Goal: Task Accomplishment & Management: Complete application form

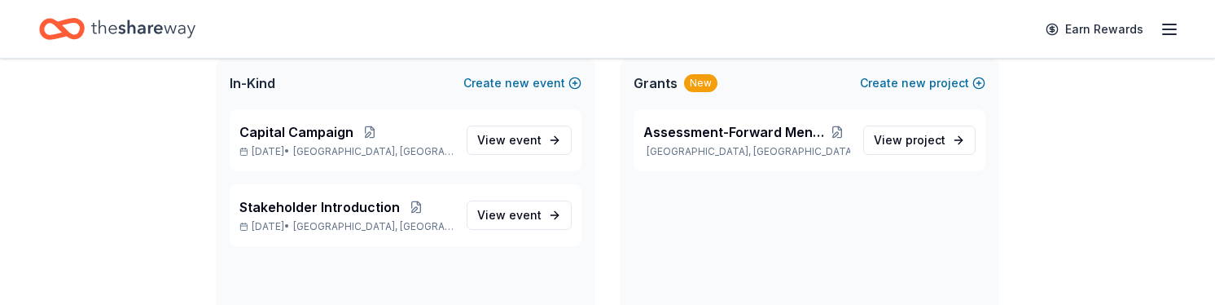
scroll to position [362, 0]
click at [539, 149] on link "View event" at bounding box center [519, 139] width 105 height 29
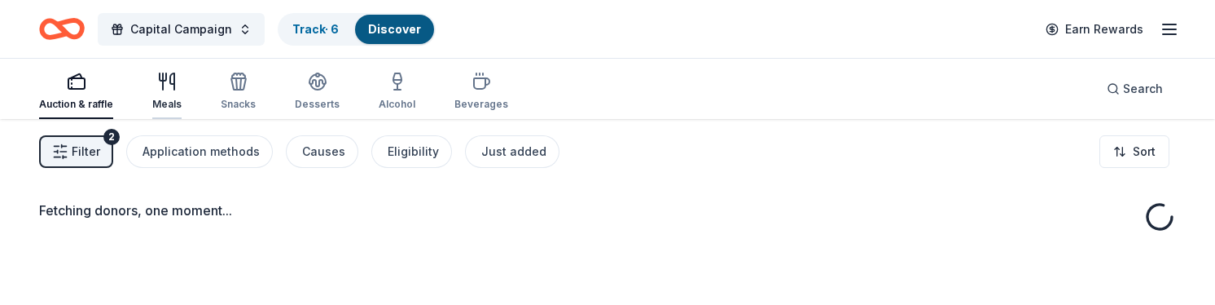
click at [159, 89] on icon "button" at bounding box center [167, 82] width 20 height 20
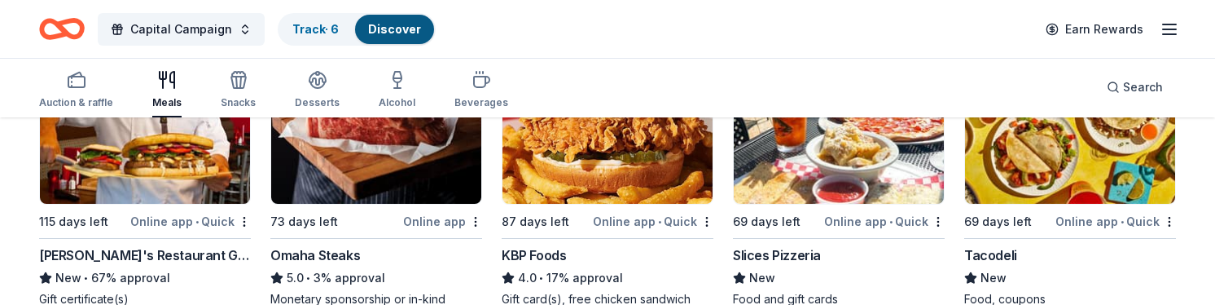
scroll to position [252, 0]
click at [160, 169] on img at bounding box center [145, 125] width 210 height 155
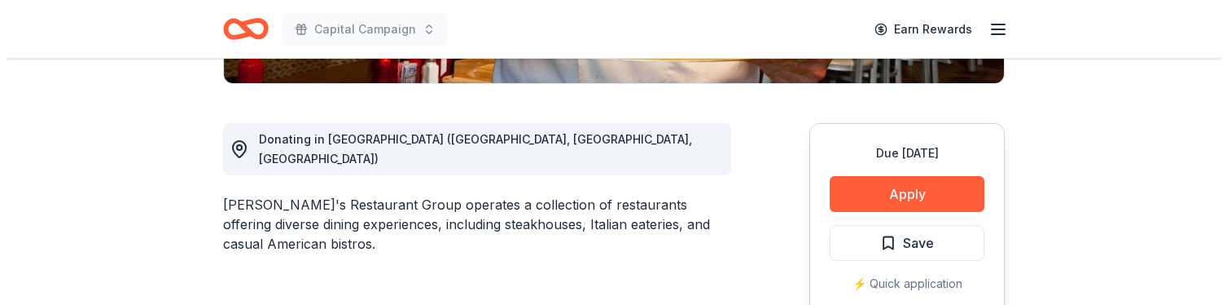
scroll to position [412, 0]
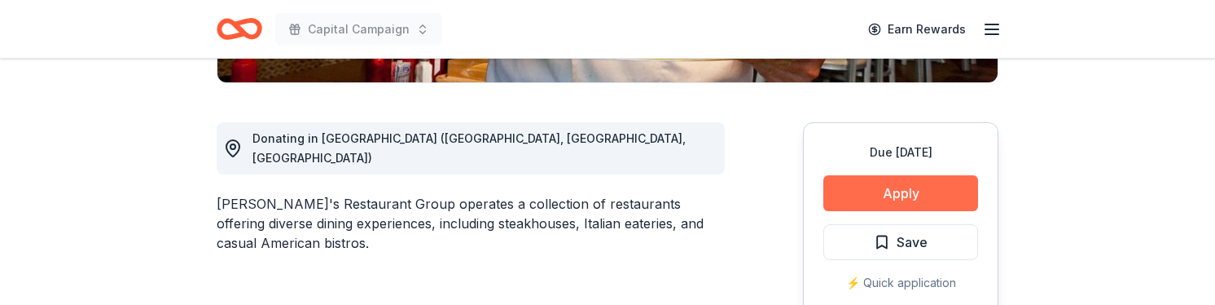
click at [863, 181] on button "Apply" at bounding box center [900, 193] width 155 height 36
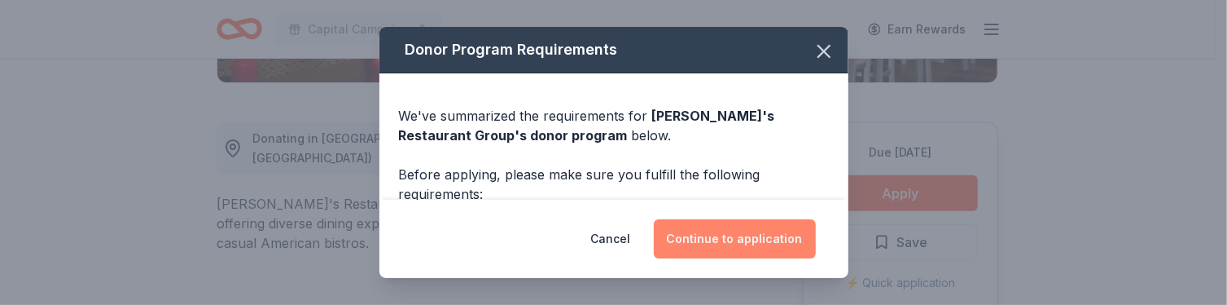
click at [713, 249] on button "Continue to application" at bounding box center [735, 238] width 162 height 39
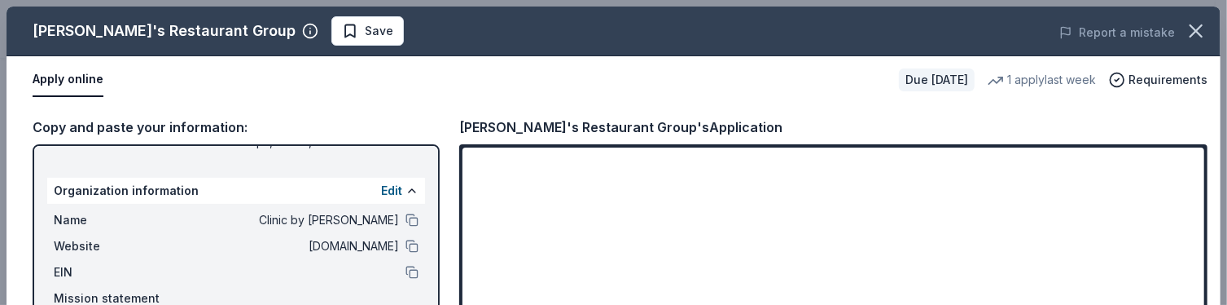
scroll to position [103, 0]
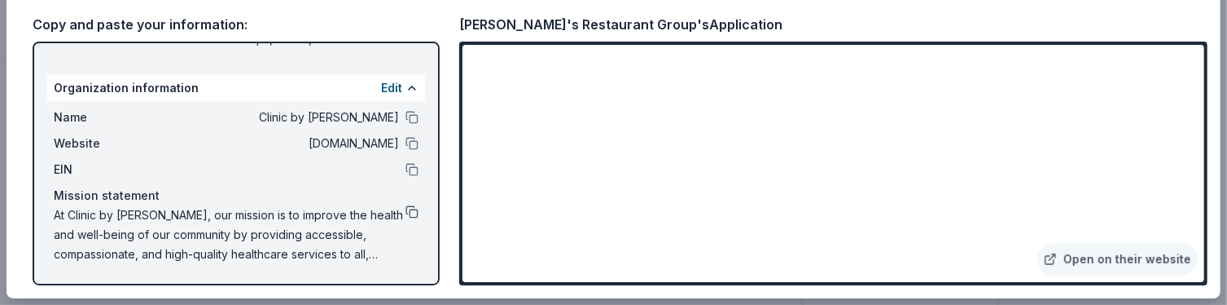
click at [406, 211] on button at bounding box center [412, 211] width 13 height 13
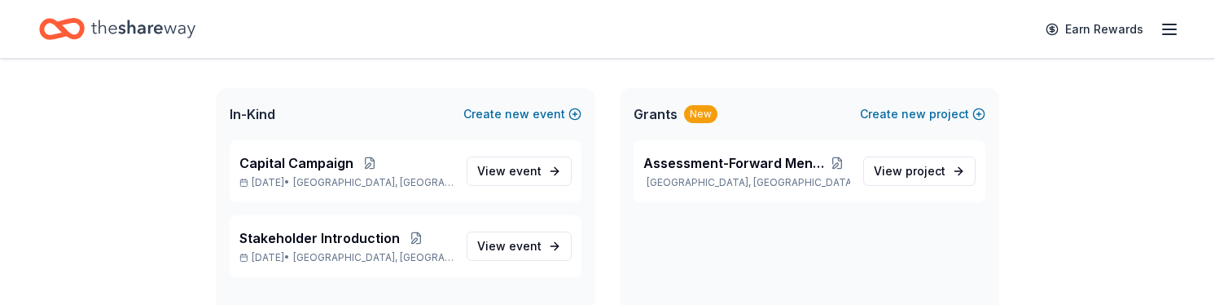
scroll to position [329, 0]
click at [552, 168] on link "View event" at bounding box center [519, 171] width 105 height 29
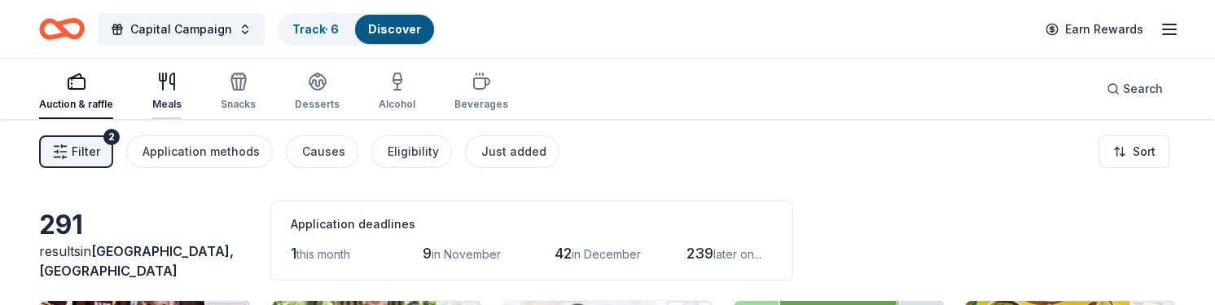
click at [171, 85] on icon "button" at bounding box center [167, 82] width 20 height 20
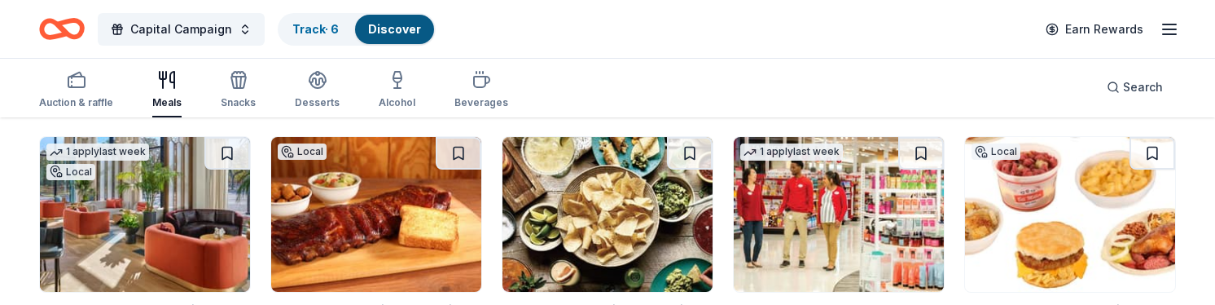
scroll to position [1143, 0]
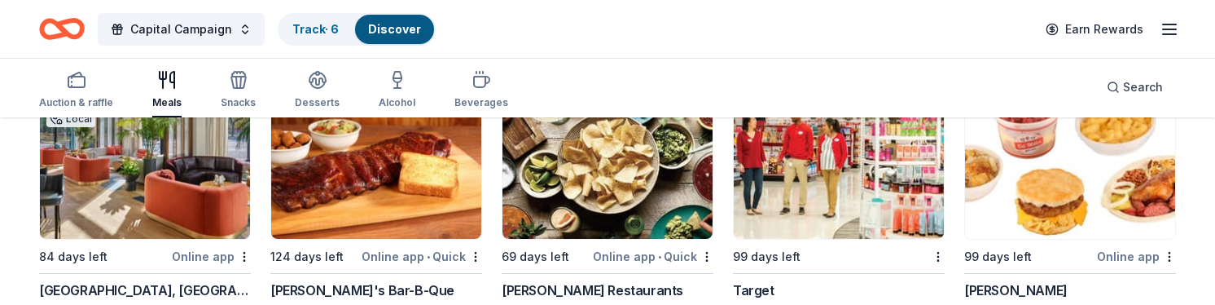
click at [837, 185] on img at bounding box center [839, 161] width 210 height 155
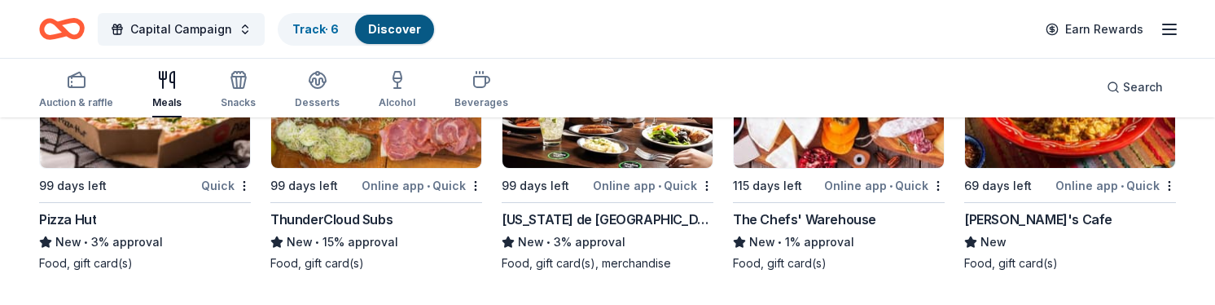
scroll to position [3697, 0]
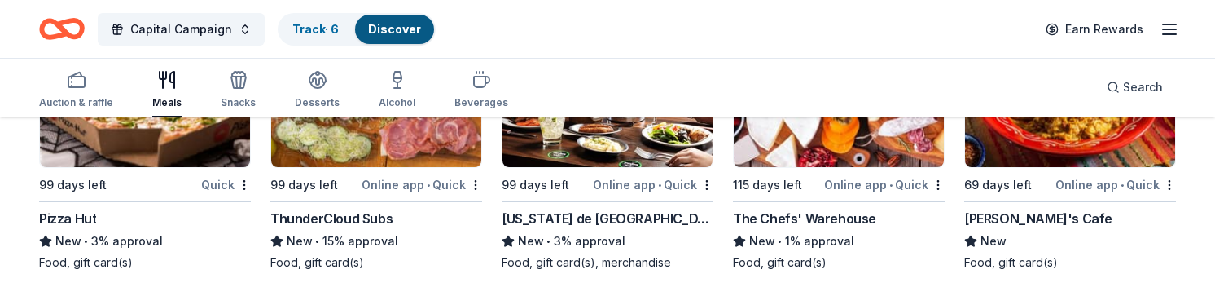
click at [86, 151] on img at bounding box center [145, 89] width 210 height 155
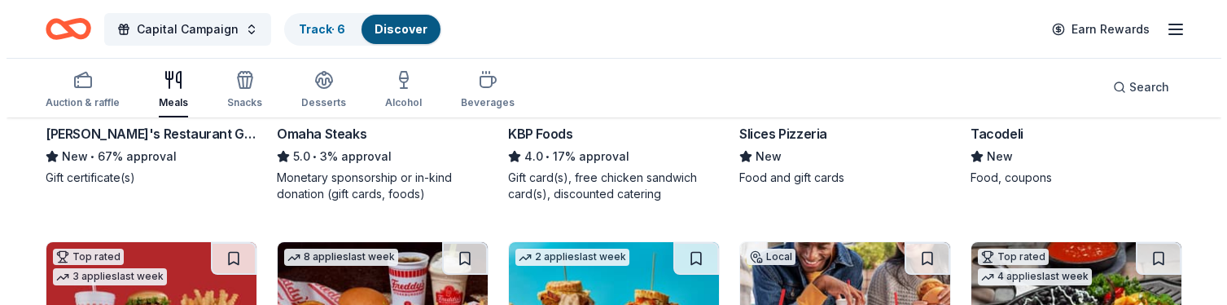
scroll to position [0, 0]
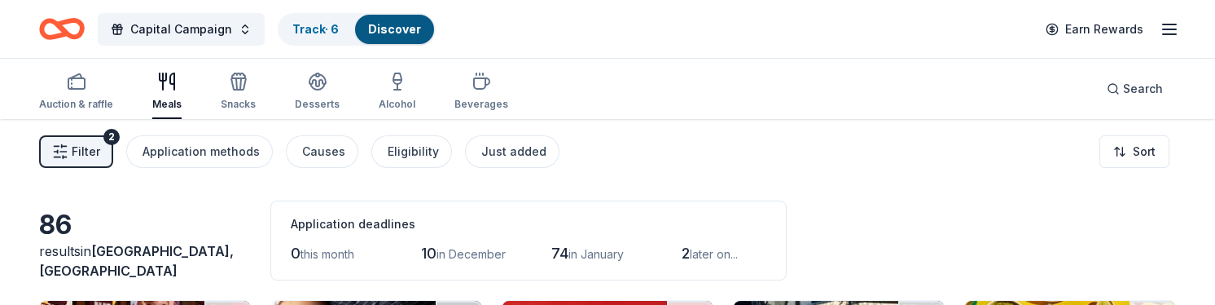
click at [72, 143] on span "Filter" at bounding box center [86, 152] width 28 height 20
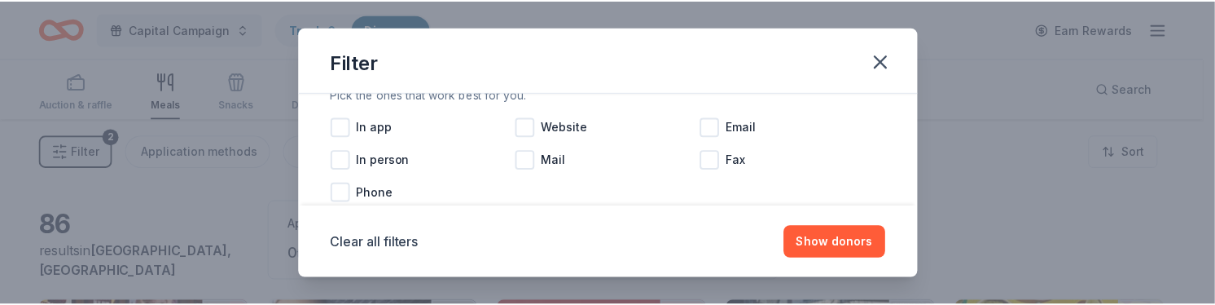
scroll to position [335, 0]
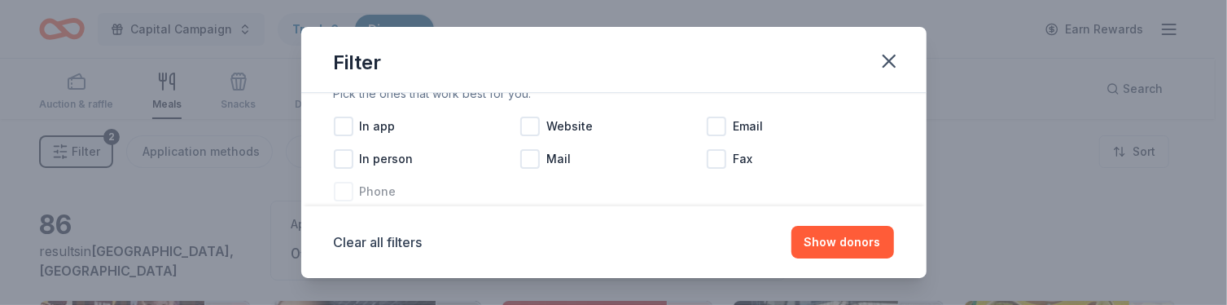
click at [363, 191] on span "Phone" at bounding box center [378, 192] width 37 height 20
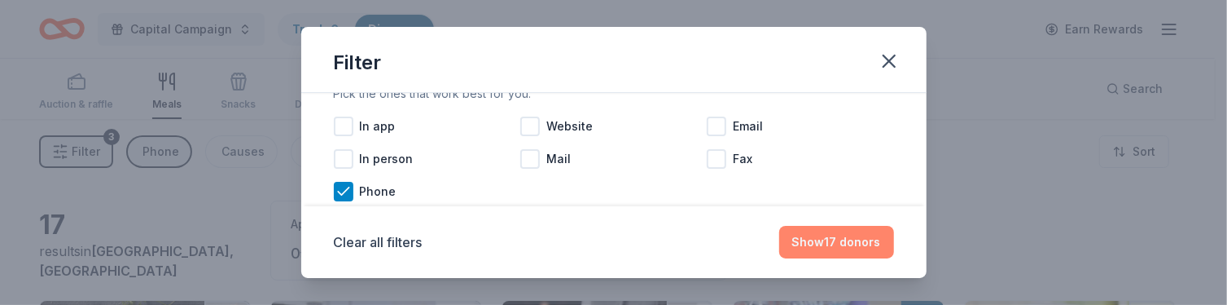
click at [848, 241] on button "Show 17 donors" at bounding box center [836, 242] width 115 height 33
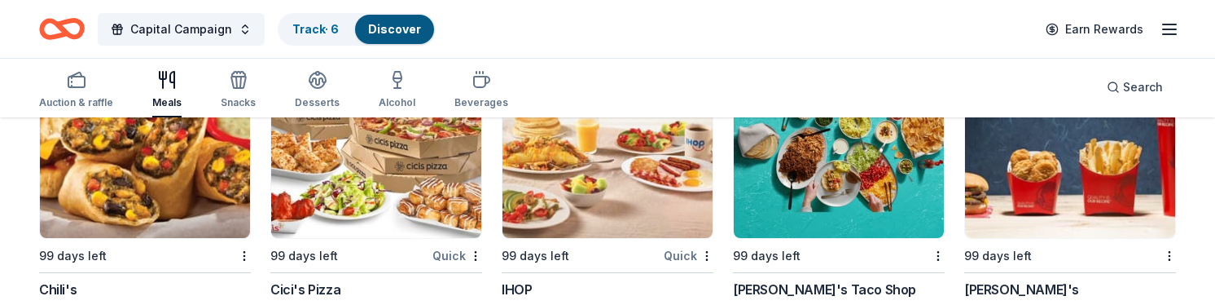
scroll to position [516, 0]
click at [805, 223] on img at bounding box center [839, 159] width 210 height 155
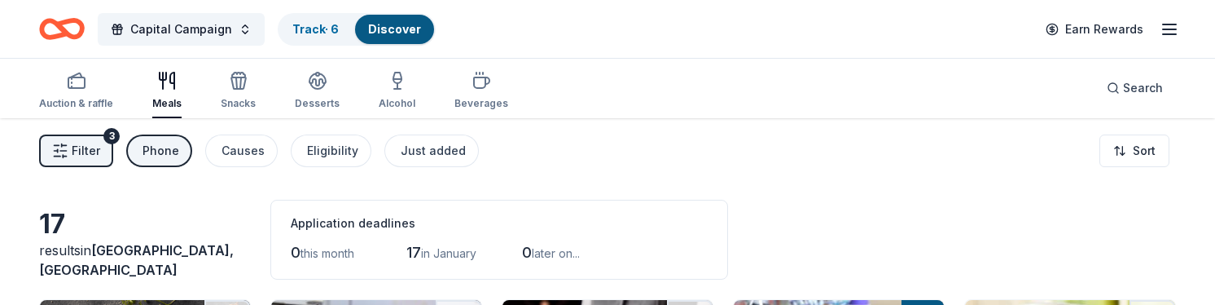
scroll to position [2, 0]
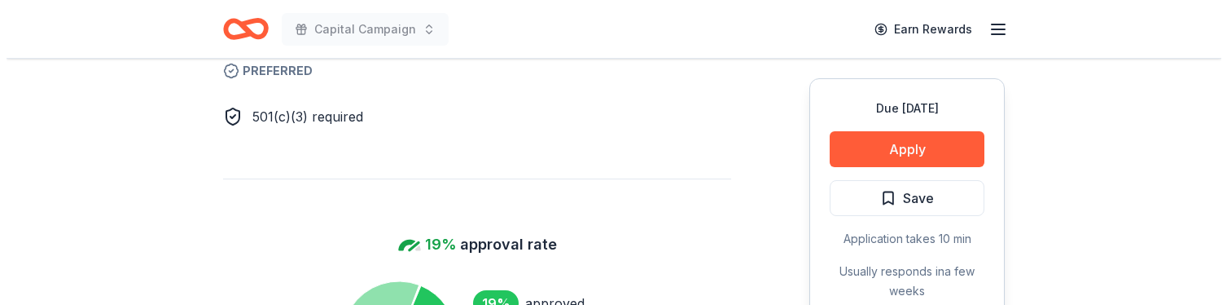
scroll to position [971, 0]
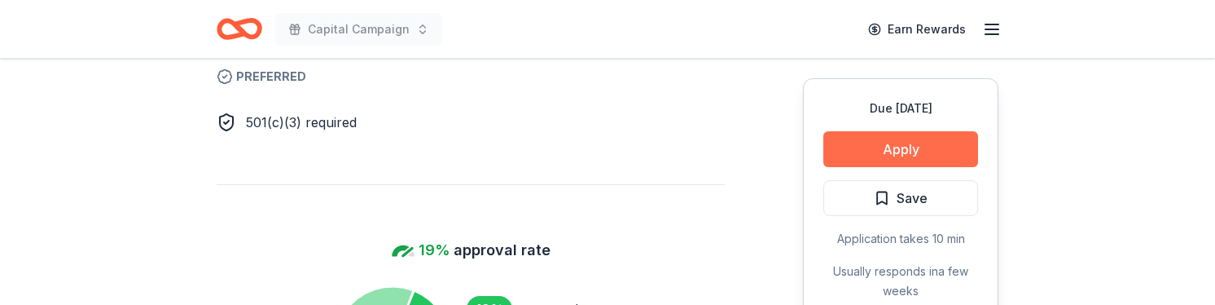
click at [928, 134] on button "Apply" at bounding box center [900, 149] width 155 height 36
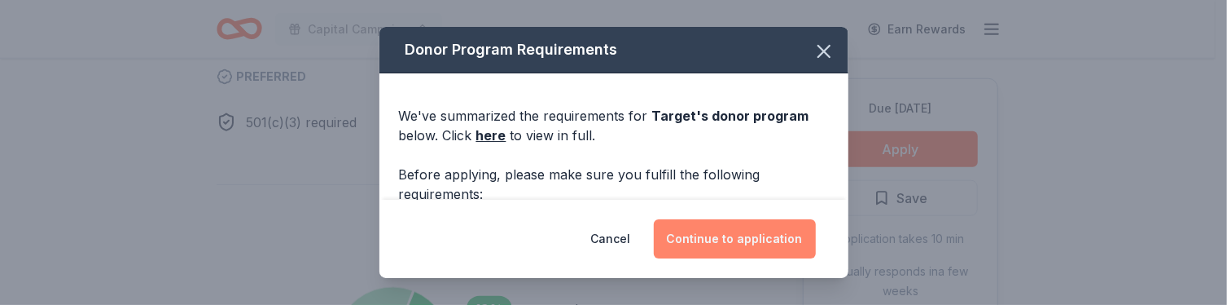
click at [785, 230] on button "Continue to application" at bounding box center [735, 238] width 162 height 39
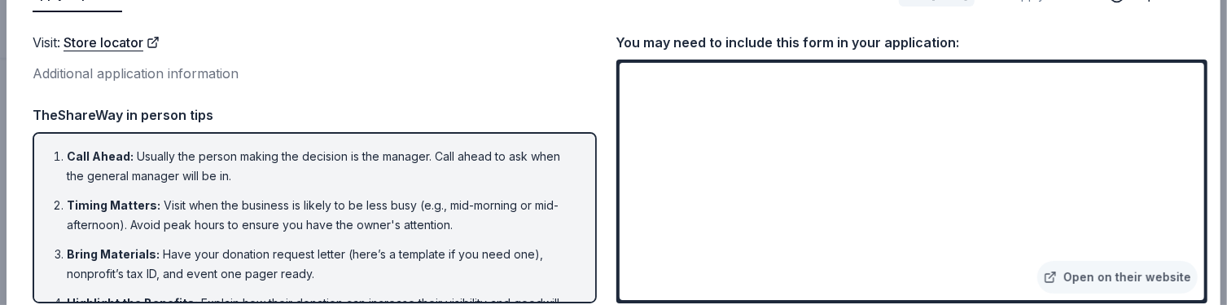
scroll to position [94, 0]
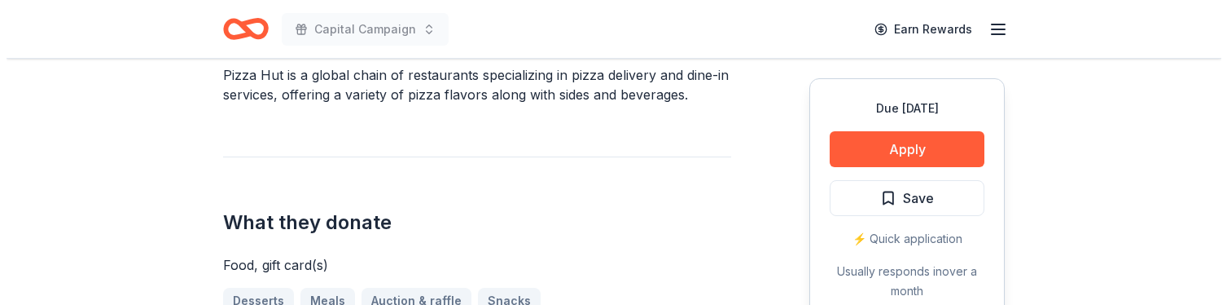
scroll to position [530, 0]
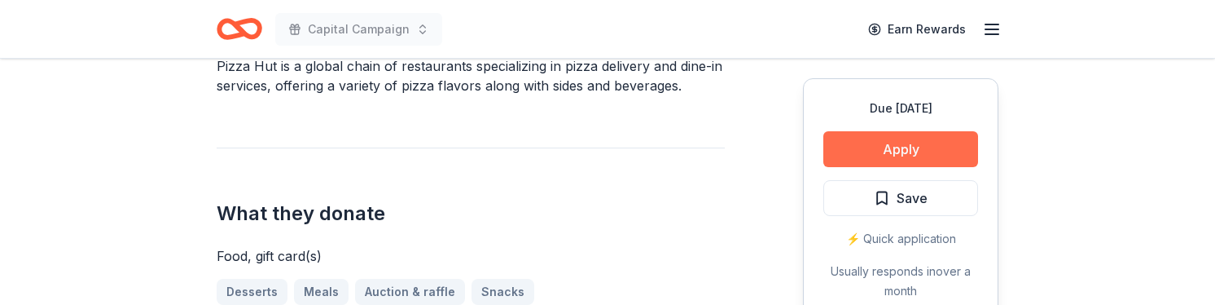
click at [964, 152] on button "Apply" at bounding box center [900, 149] width 155 height 36
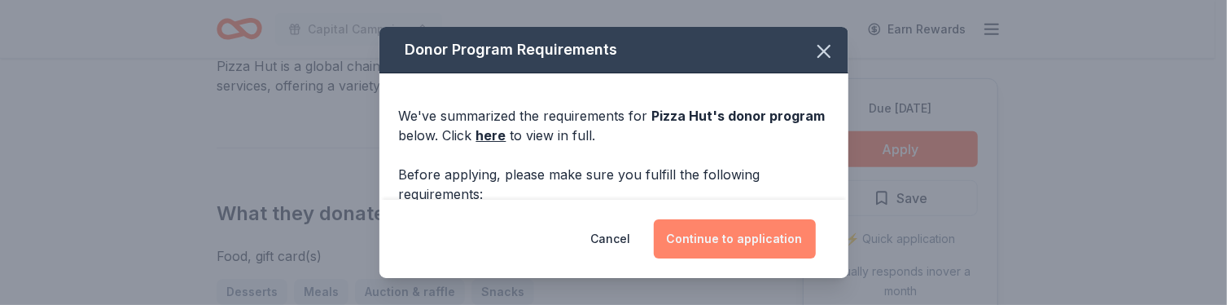
click at [744, 256] on button "Continue to application" at bounding box center [735, 238] width 162 height 39
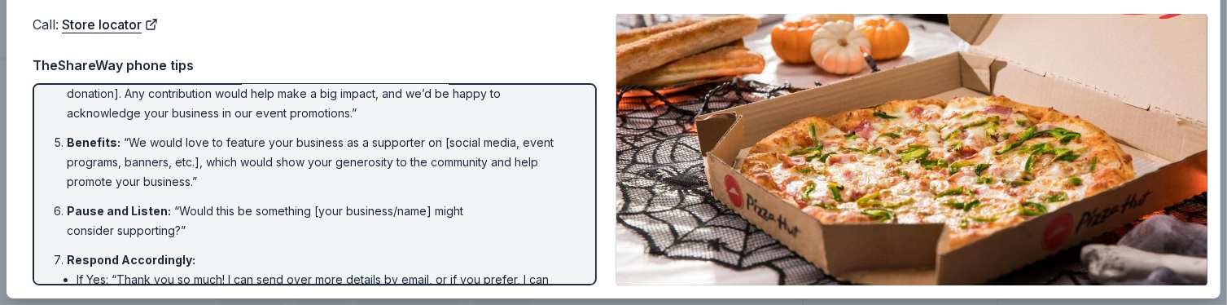
scroll to position [228, 0]
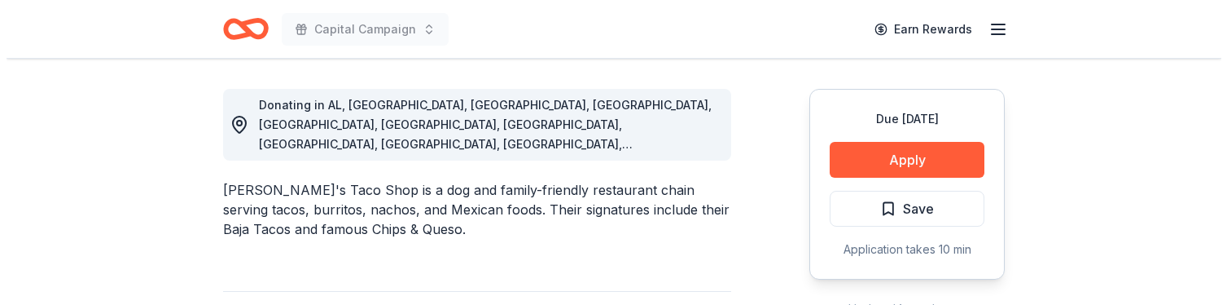
scroll to position [446, 0]
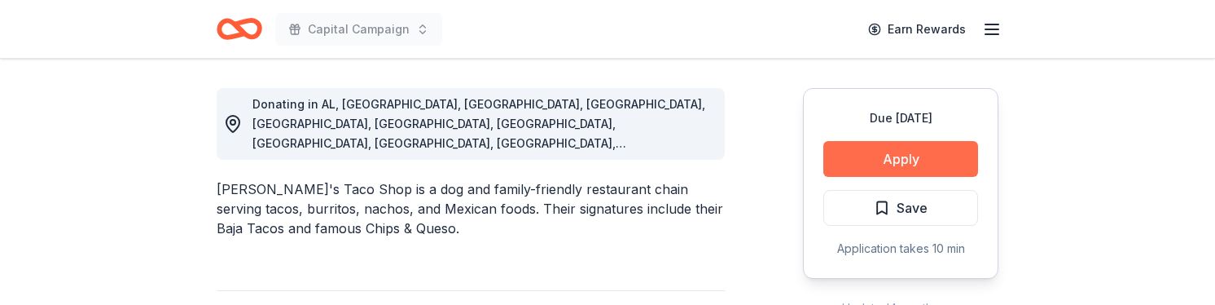
click at [929, 152] on button "Apply" at bounding box center [900, 159] width 155 height 36
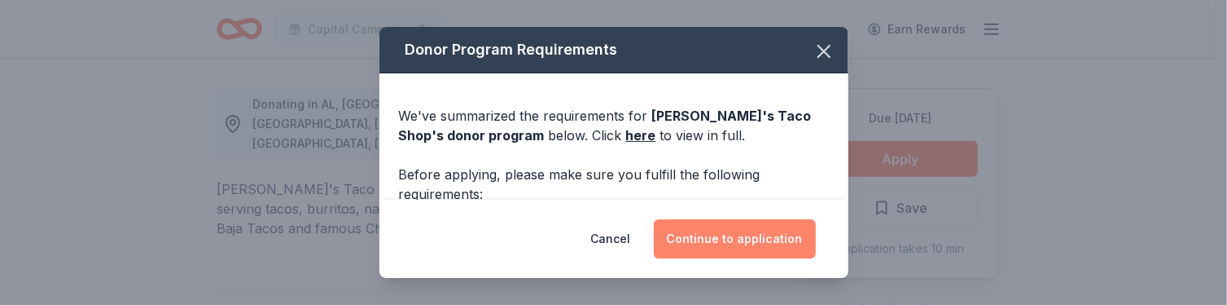
click at [701, 243] on button "Continue to application" at bounding box center [735, 238] width 162 height 39
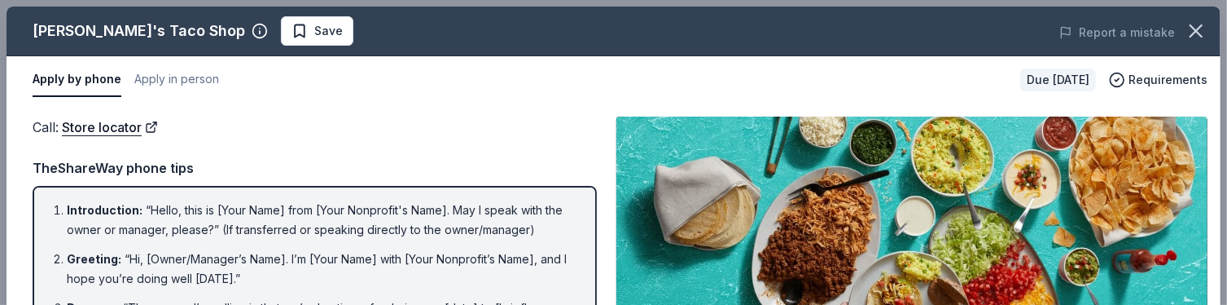
scroll to position [103, 0]
